Goal: Information Seeking & Learning: Check status

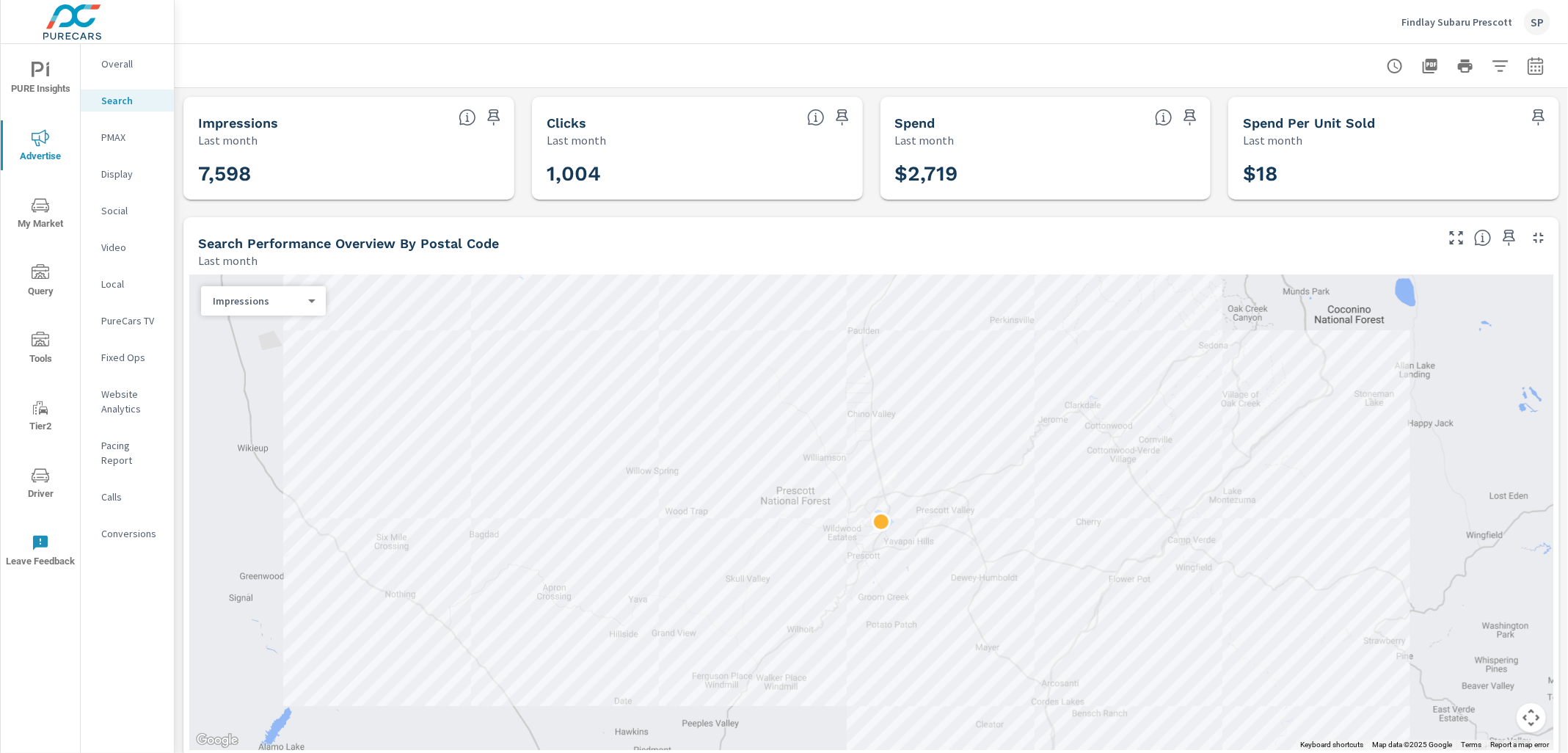
scroll to position [0, 2]
click at [1467, 19] on p "Findlay Subaru Prescott" at bounding box center [1457, 22] width 110 height 14
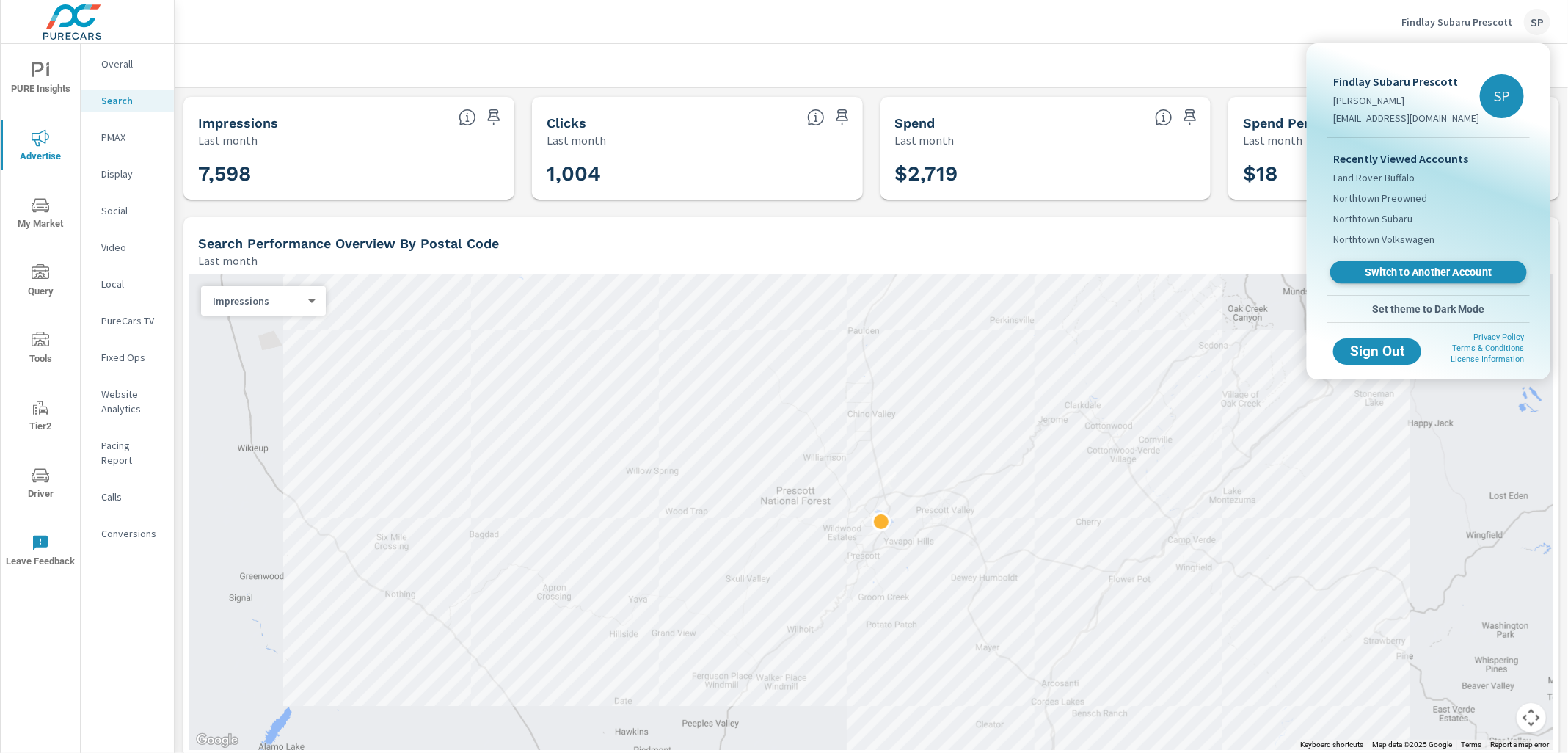
click at [1411, 266] on span "Switch to Another Account" at bounding box center [1427, 272] width 179 height 14
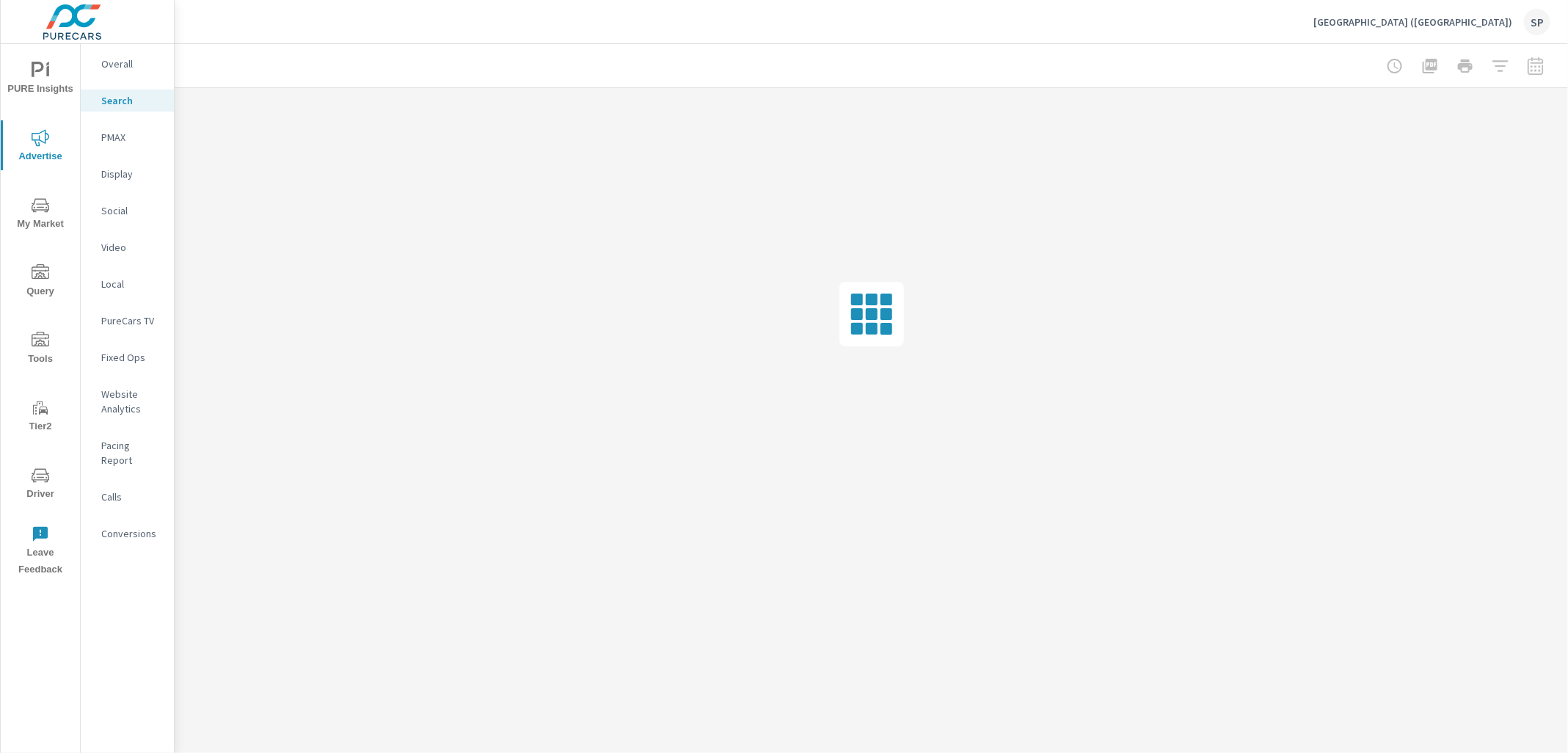
click at [118, 59] on p "Overall" at bounding box center [131, 63] width 61 height 15
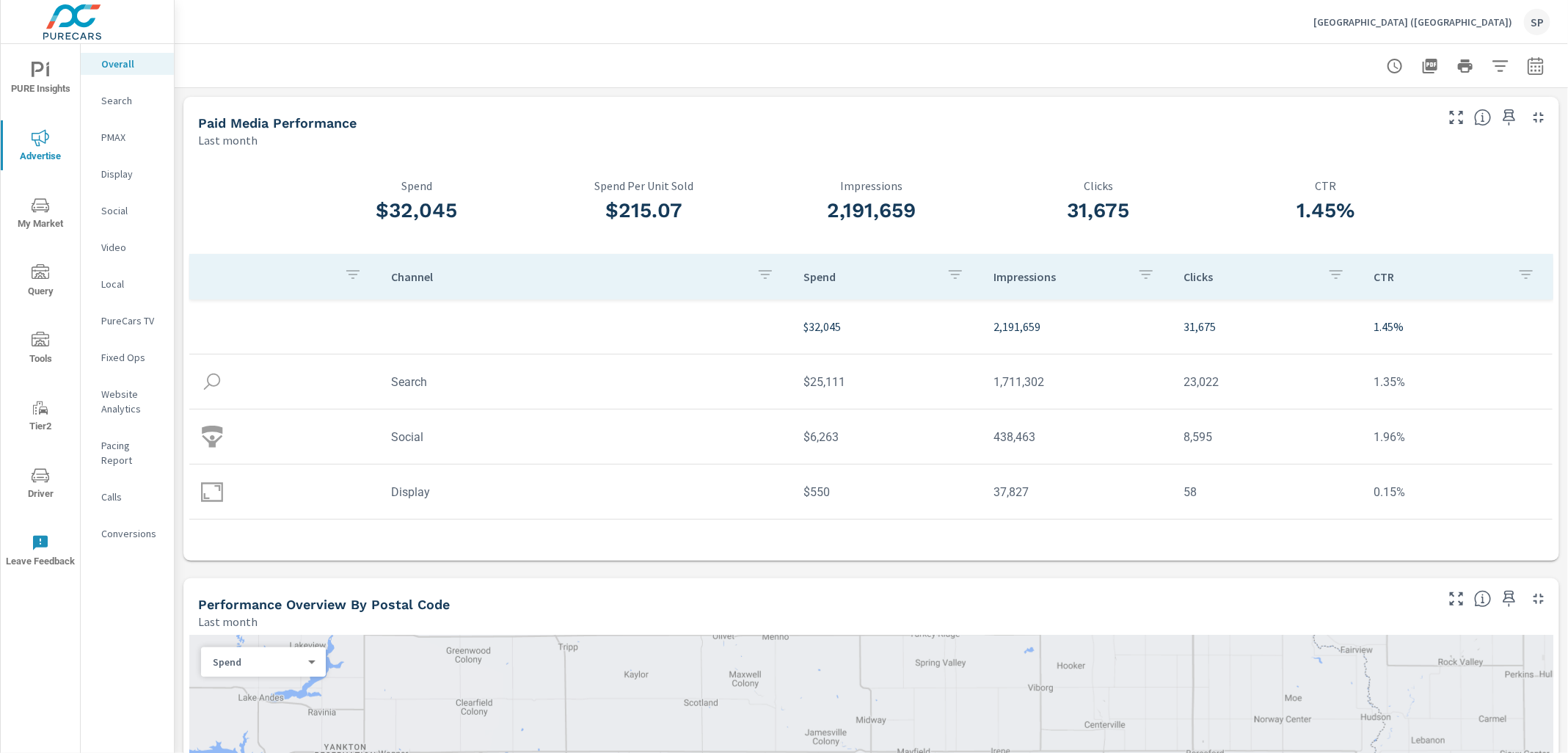
click at [1537, 74] on button "button" at bounding box center [1535, 66] width 29 height 29
select select "Last month"
click at [1390, 167] on p "+ Add comparison" at bounding box center [1432, 166] width 188 height 17
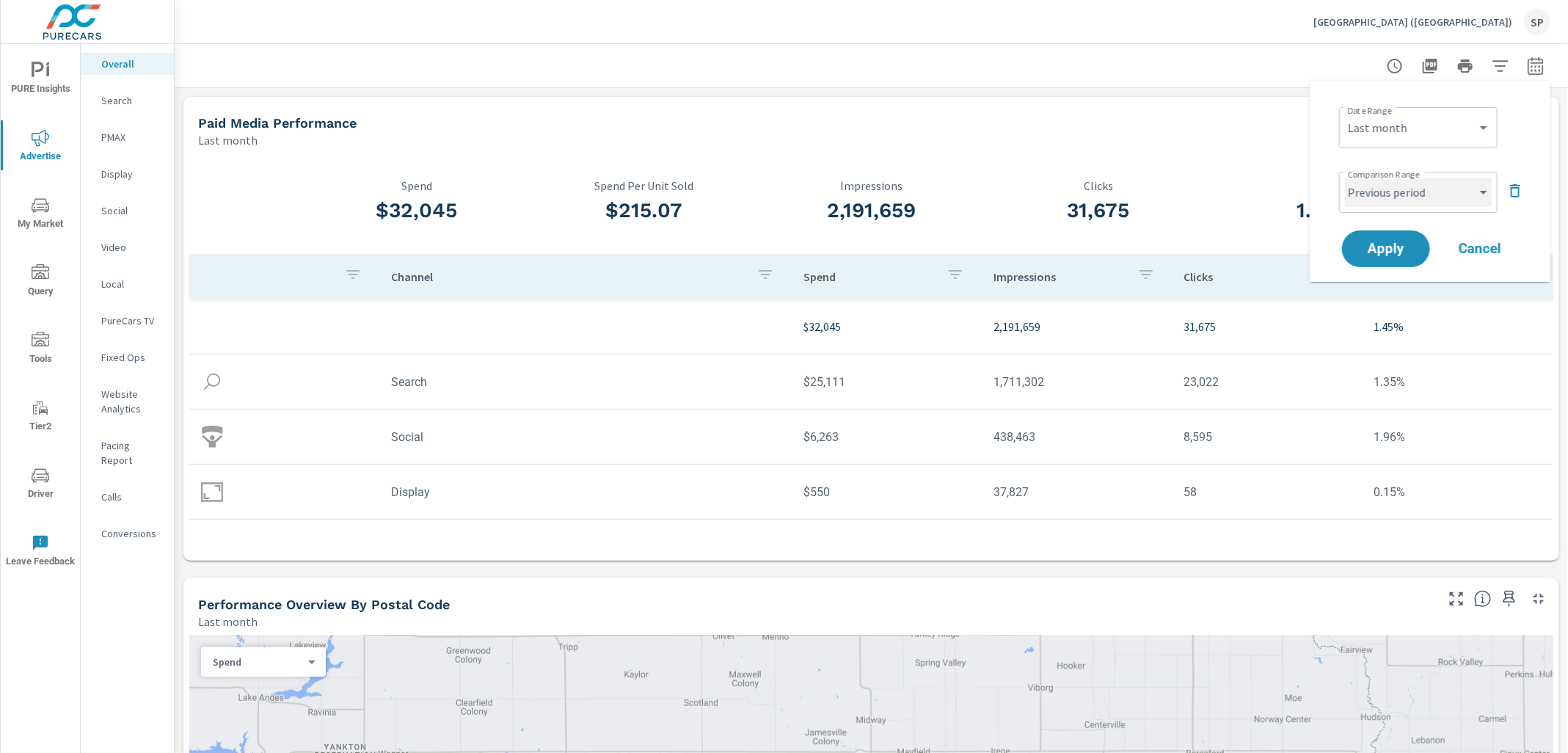
click at [1387, 192] on select "Custom Previous period Previous month Previous year" at bounding box center [1418, 192] width 146 height 29
click at [1345, 177] on select "Custom Previous period Previous month Previous year" at bounding box center [1418, 192] width 146 height 29
select select "Previous month"
click at [1387, 238] on button "Apply" at bounding box center [1386, 248] width 91 height 38
